Goal: Task Accomplishment & Management: Use online tool/utility

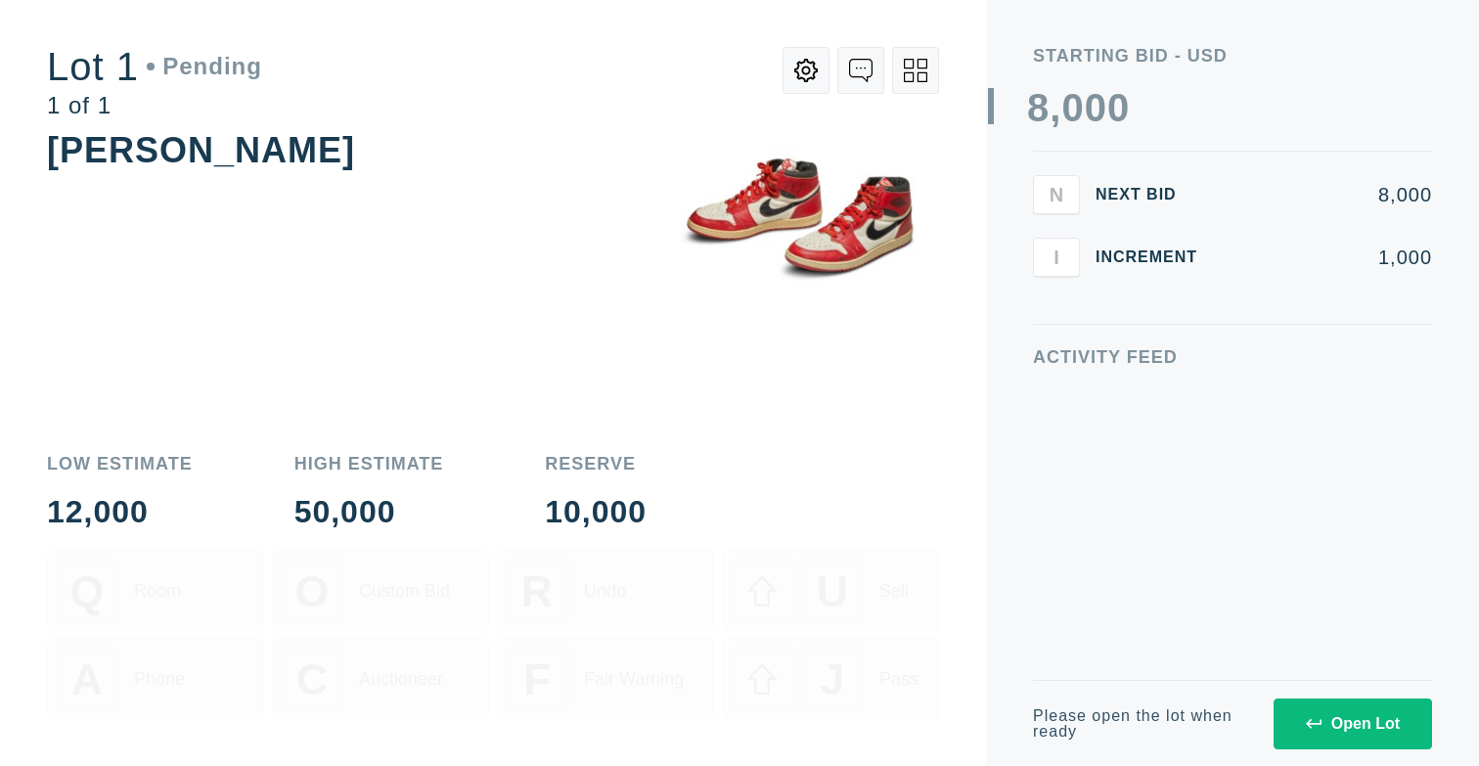
scroll to position [127, 0]
click at [1323, 729] on div "Open Lot" at bounding box center [1353, 724] width 94 height 18
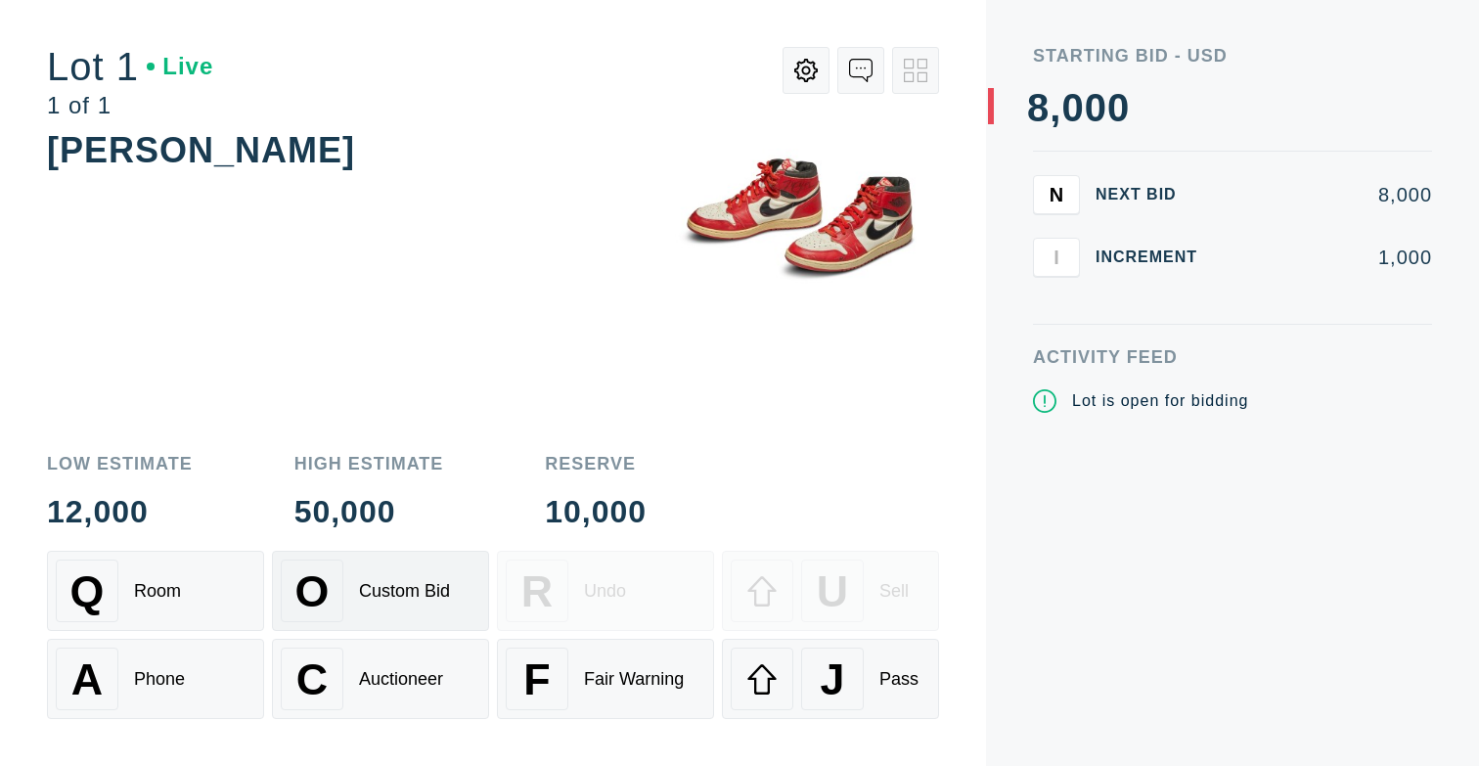
click at [417, 616] on div "O Custom Bid" at bounding box center [381, 591] width 200 height 63
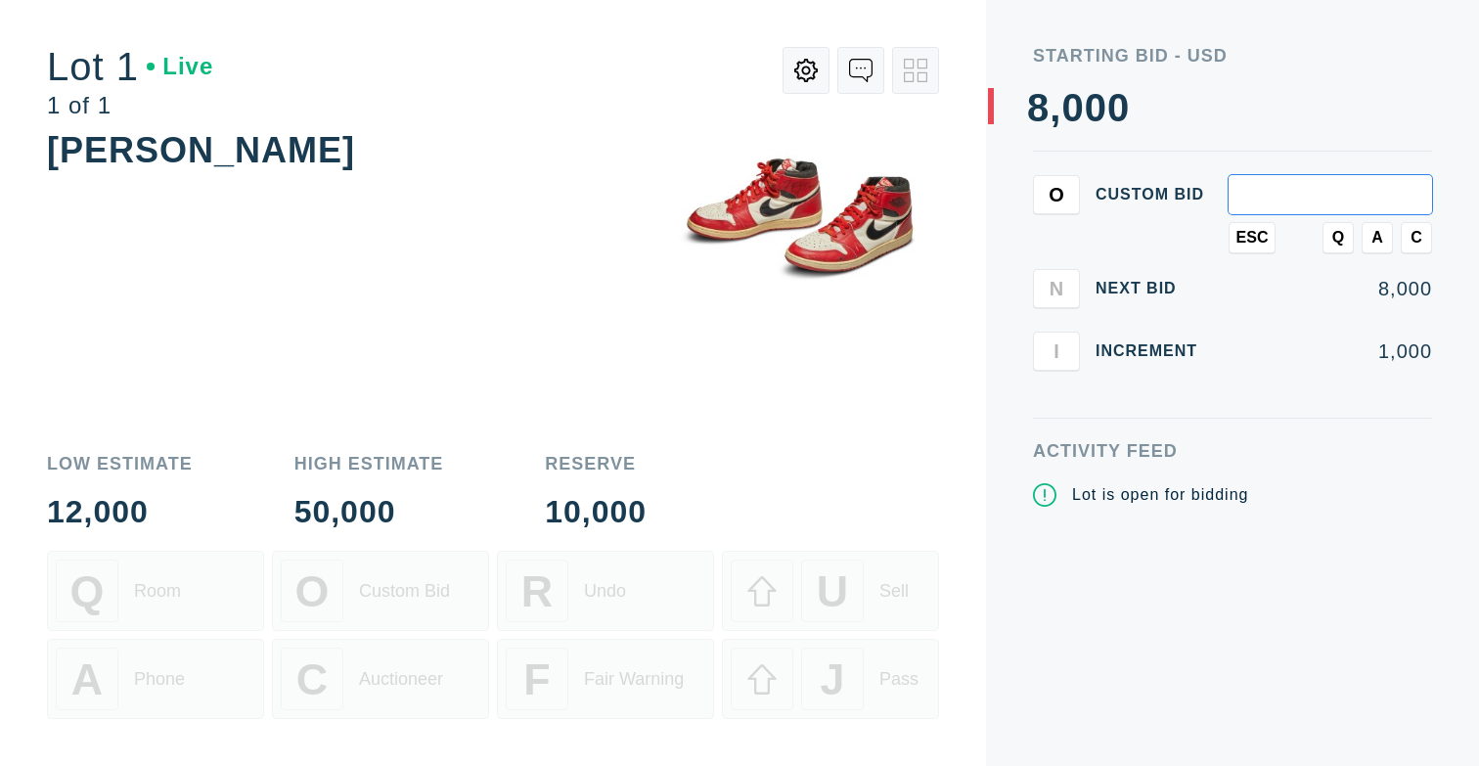
click at [1349, 232] on button "Q" at bounding box center [1338, 237] width 31 height 31
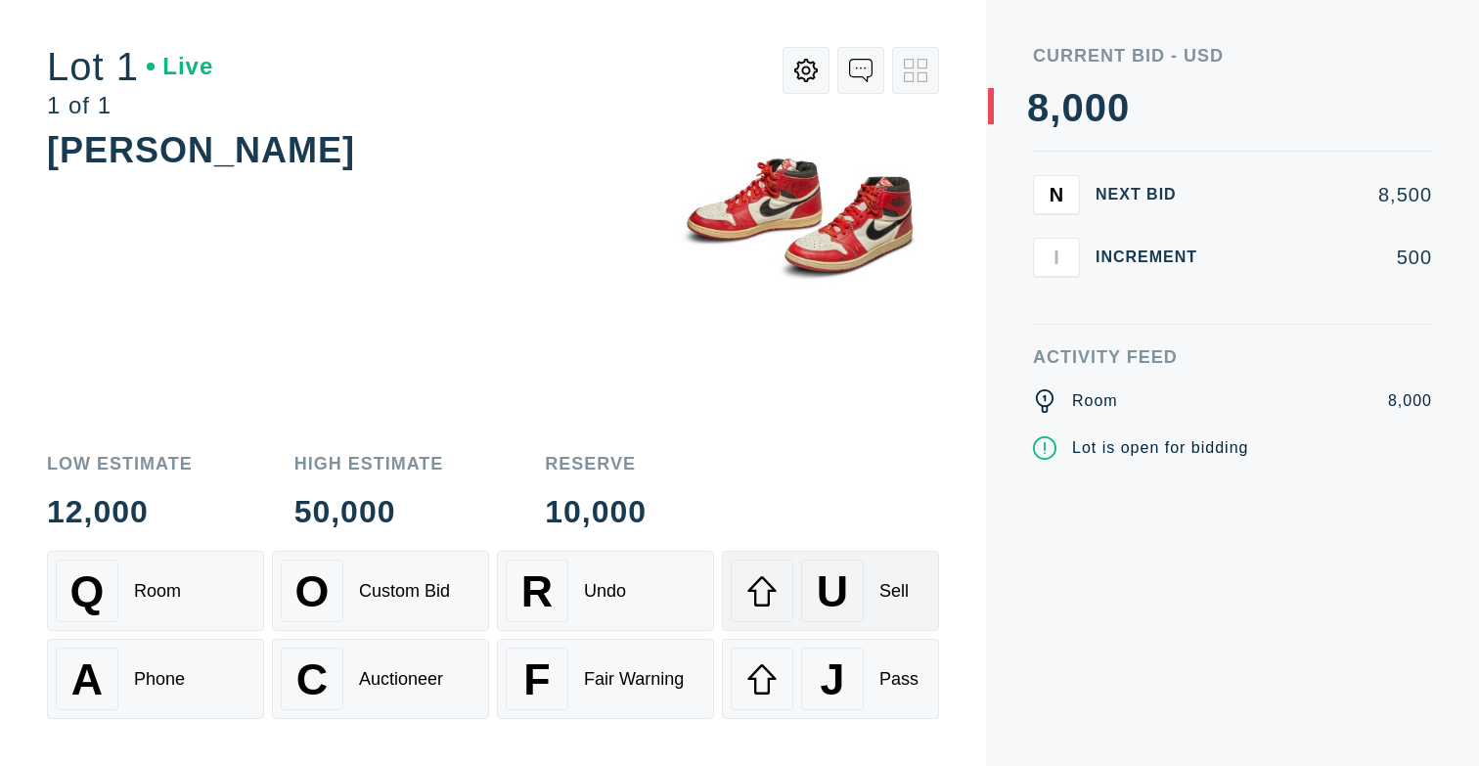
click at [779, 601] on div at bounding box center [762, 591] width 63 height 63
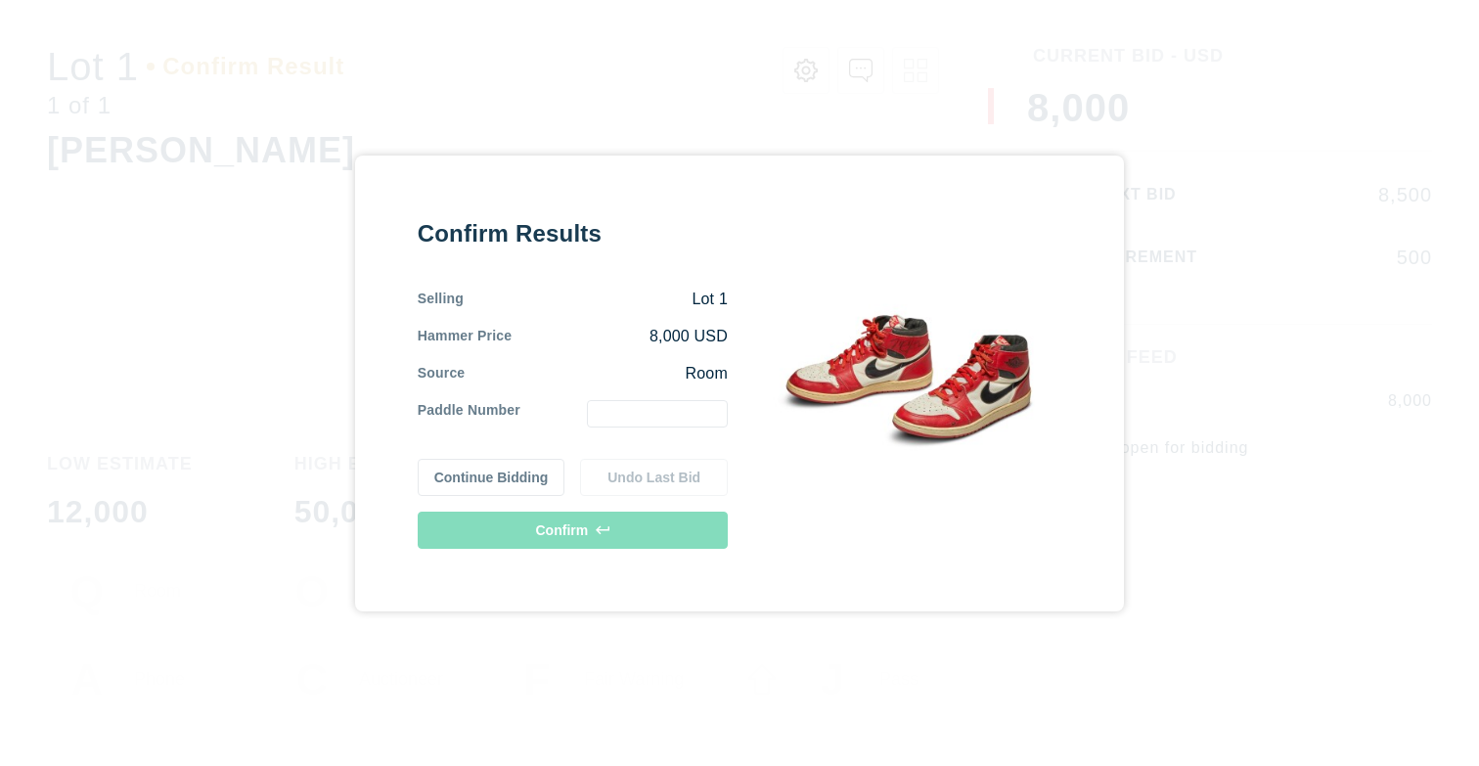
click at [652, 416] on input "text" at bounding box center [657, 413] width 141 height 27
type input "1"
click at [579, 526] on button "Confirm" at bounding box center [573, 530] width 310 height 37
click at [657, 528] on button "Confirm" at bounding box center [573, 530] width 310 height 37
click at [644, 535] on button "Confirm" at bounding box center [573, 530] width 310 height 37
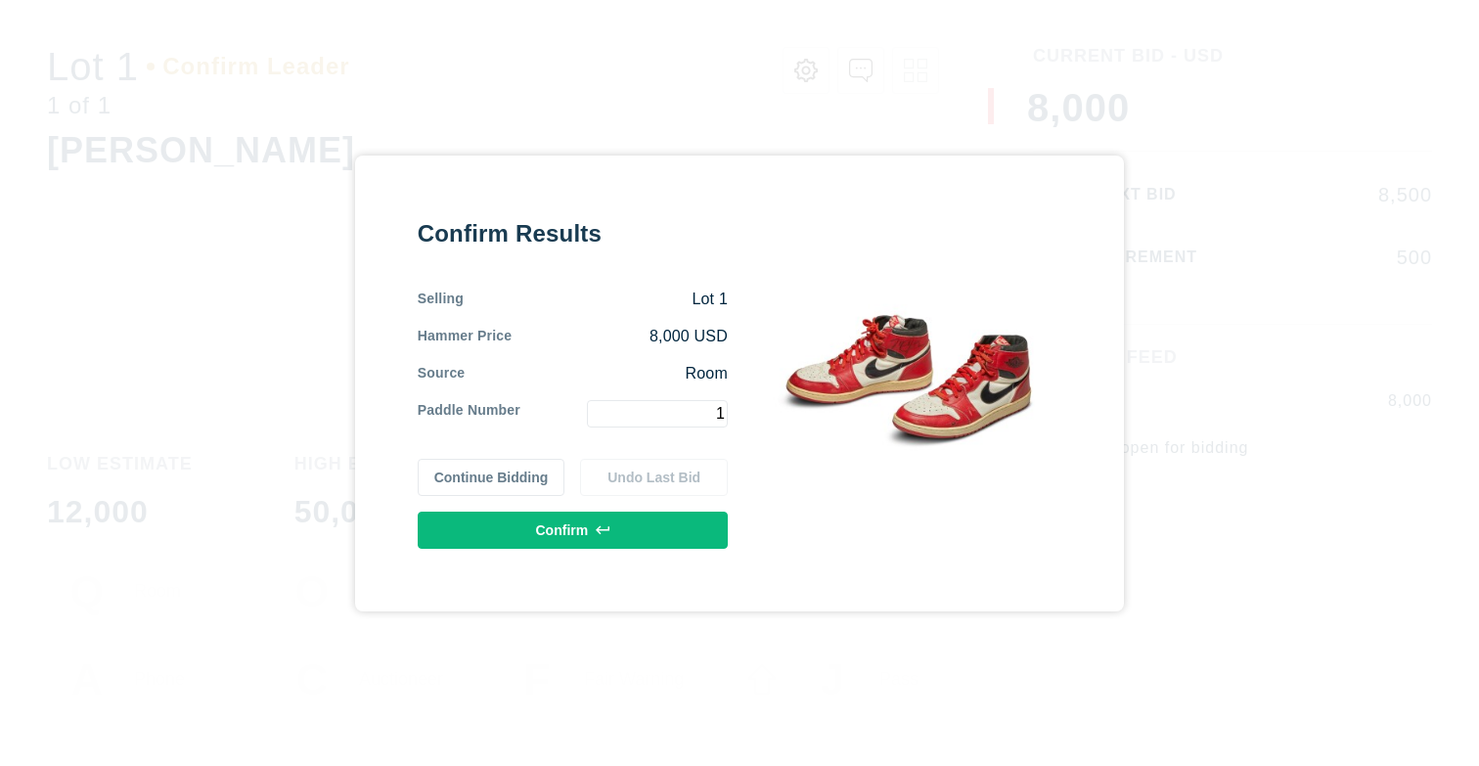
click at [504, 492] on button "Continue Bidding" at bounding box center [492, 477] width 148 height 37
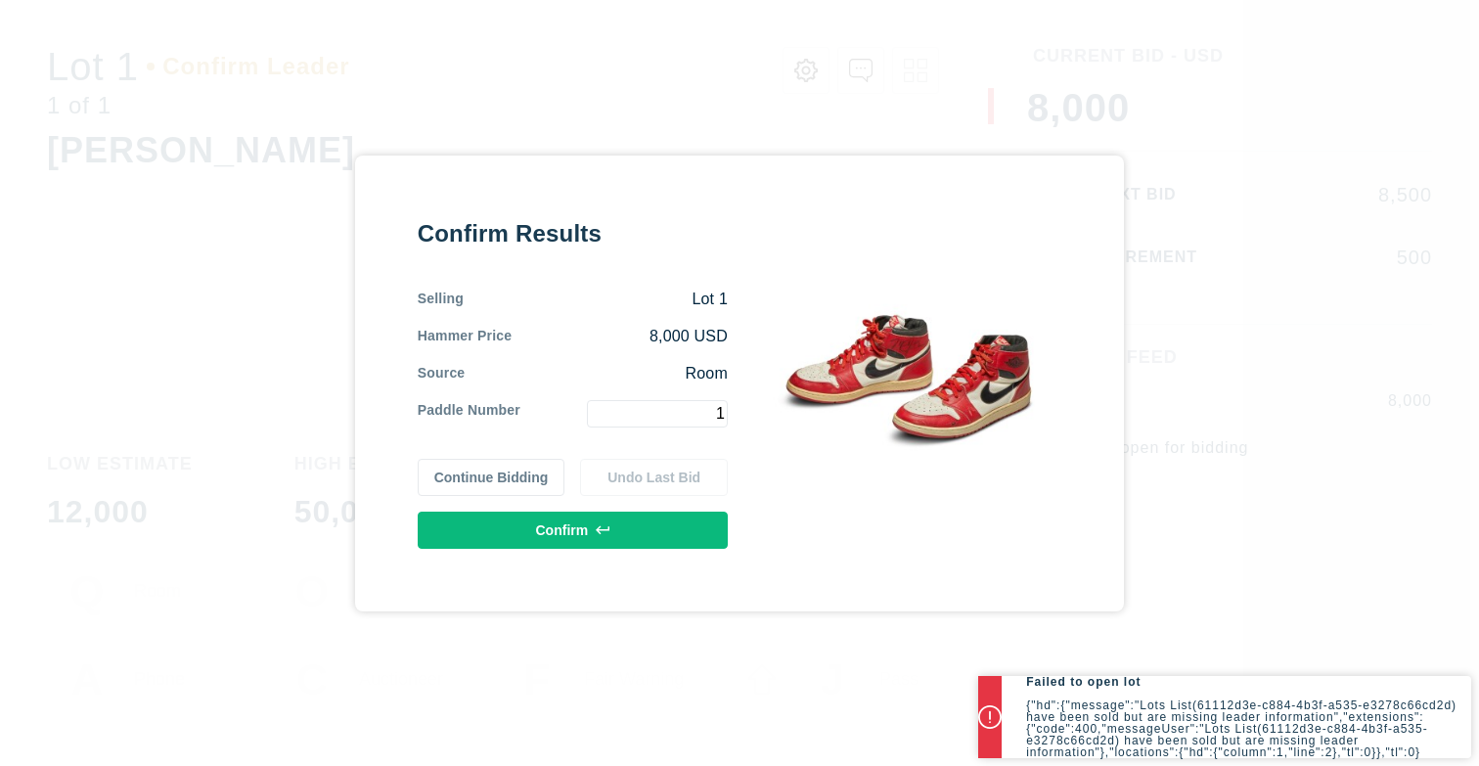
click at [1226, 523] on div "Confirm Results Selling Lot 1 Hammer Price 8,000 USD Source Room Paddle Number …" at bounding box center [739, 383] width 1479 height 766
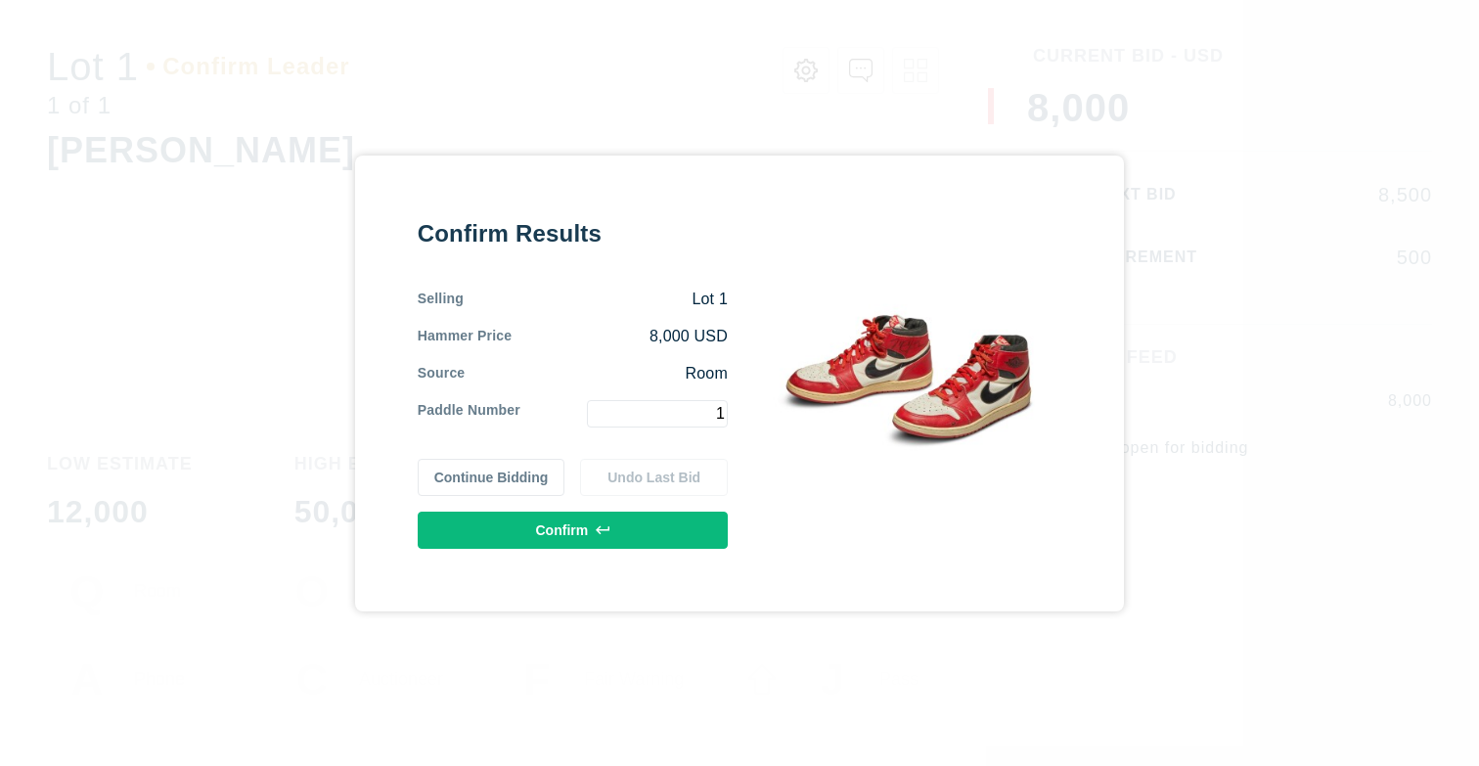
click at [552, 533] on button "Confirm" at bounding box center [573, 530] width 310 height 37
